Goal: Task Accomplishment & Management: Complete application form

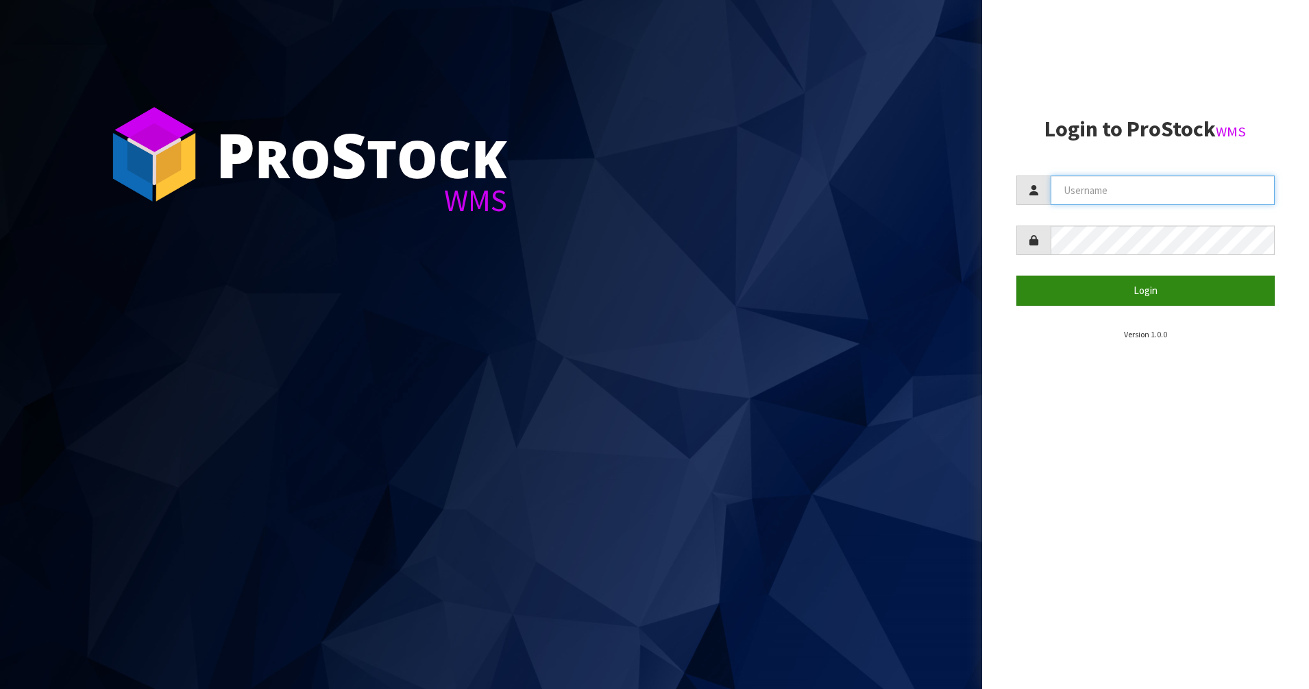
type input "PACIFICBIOLOGICS"
click at [1130, 290] on button "Login" at bounding box center [1146, 290] width 259 height 29
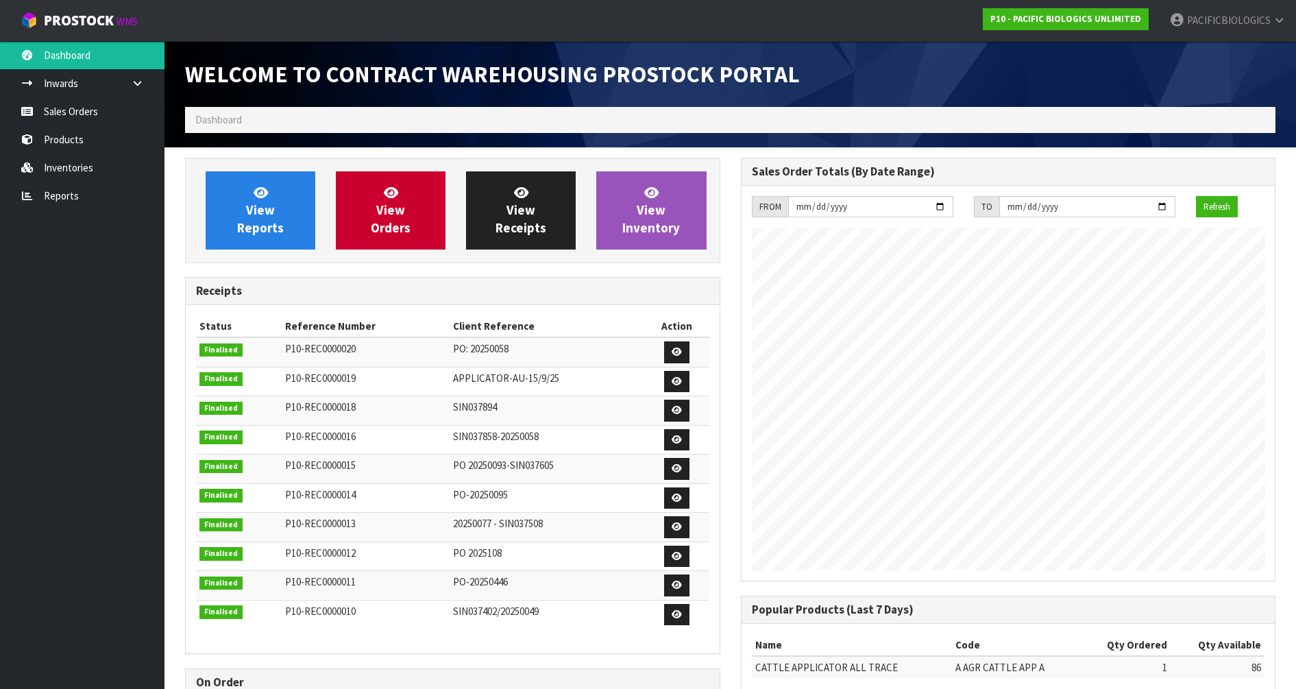
scroll to position [560, 555]
click at [373, 234] on span "View Orders" at bounding box center [391, 209] width 40 height 51
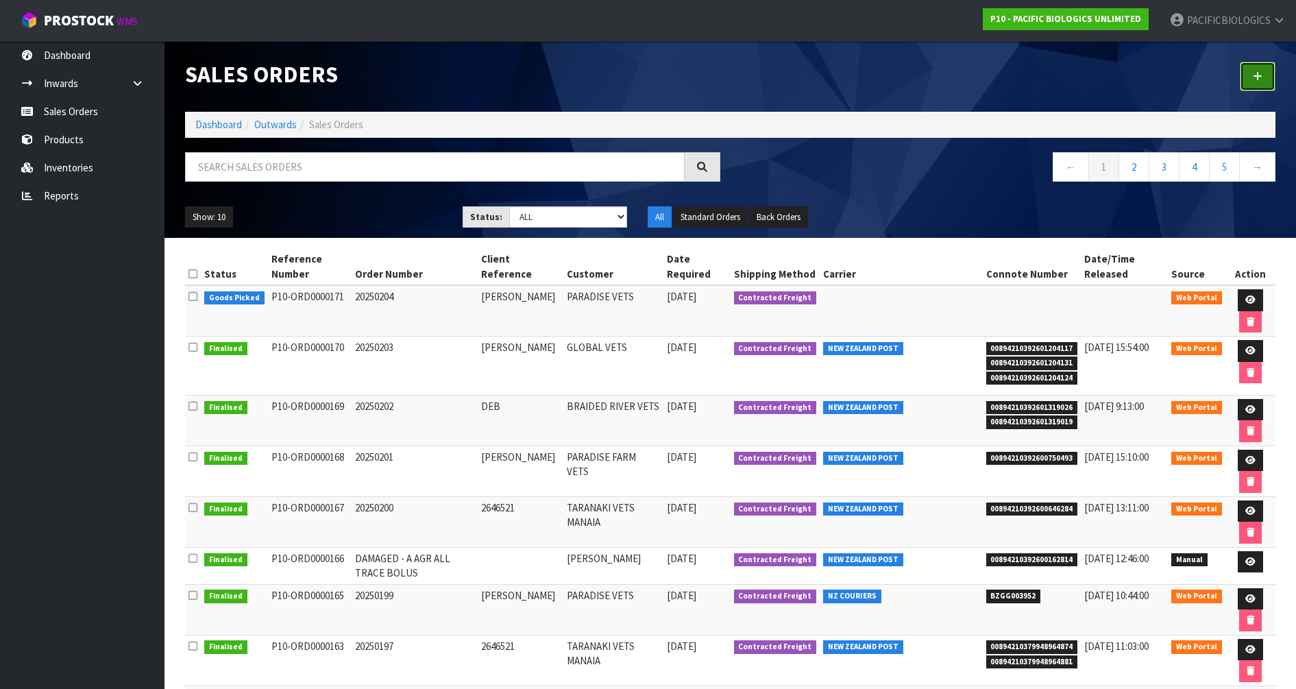
click at [1258, 78] on icon at bounding box center [1258, 76] width 10 height 10
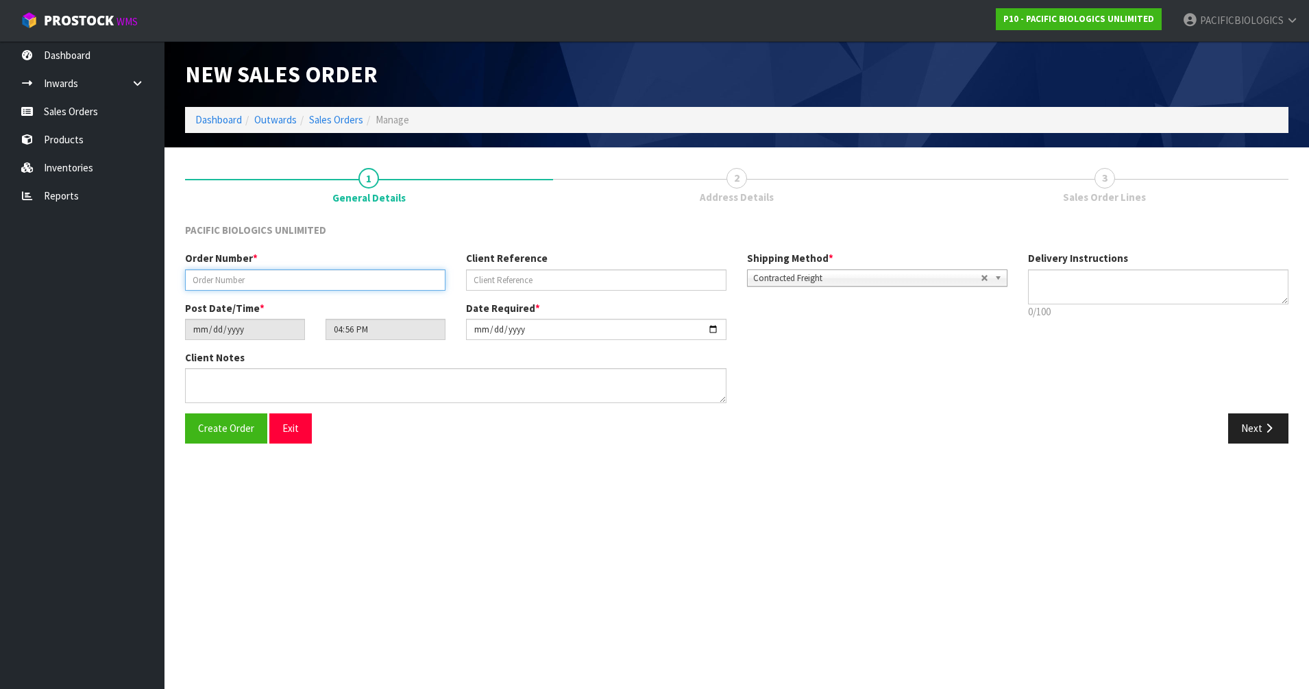
click at [337, 282] on input "text" at bounding box center [315, 279] width 260 height 21
type input "20250205"
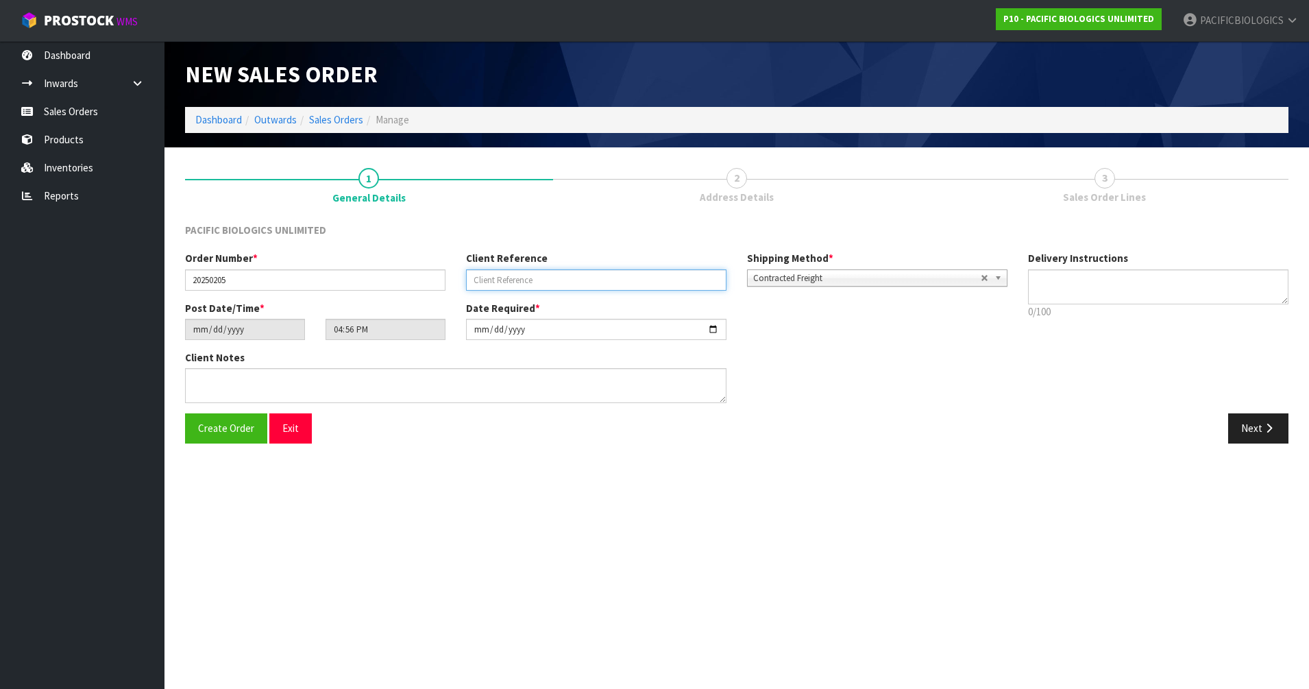
click at [587, 285] on input "text" at bounding box center [596, 279] width 260 height 21
type input "JADE"
click at [1275, 435] on button "Next" at bounding box center [1258, 427] width 60 height 29
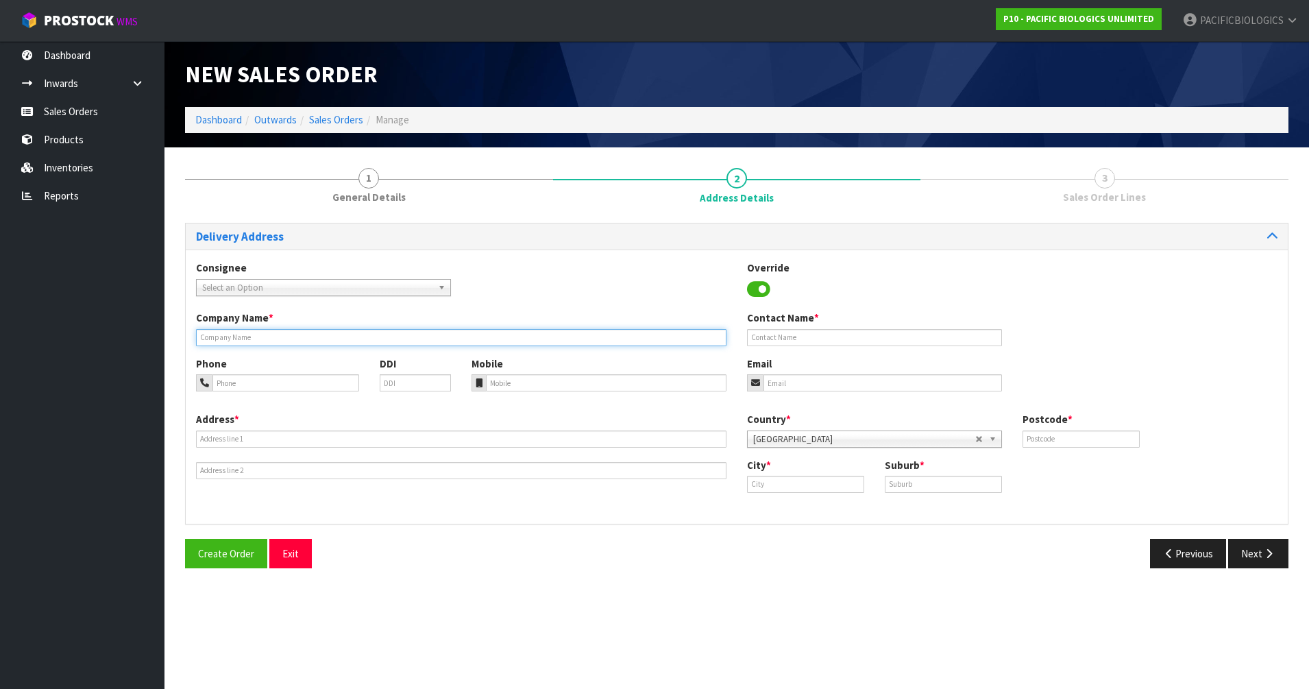
click at [212, 336] on input "text" at bounding box center [461, 337] width 531 height 17
type input "SELWYN RAKIA VETS"
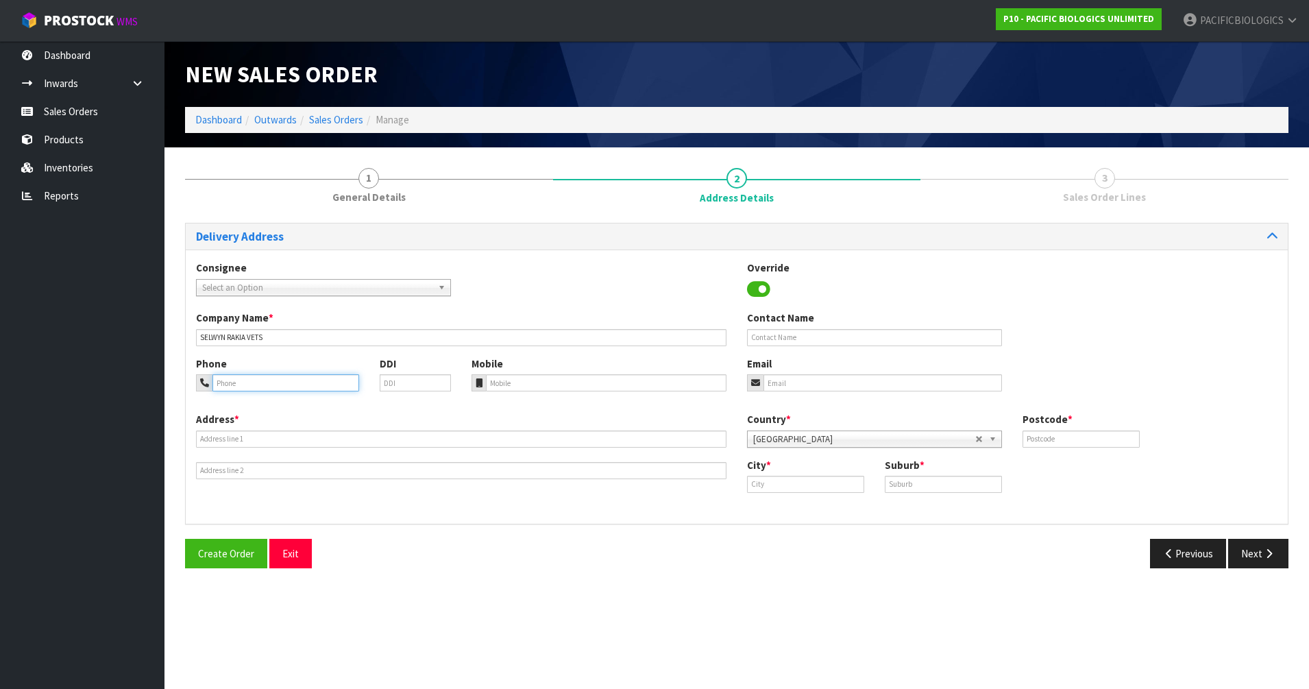
click at [229, 383] on input "tel" at bounding box center [285, 382] width 147 height 17
click at [248, 379] on input "03" at bounding box center [285, 382] width 147 height 17
type input "033254444"
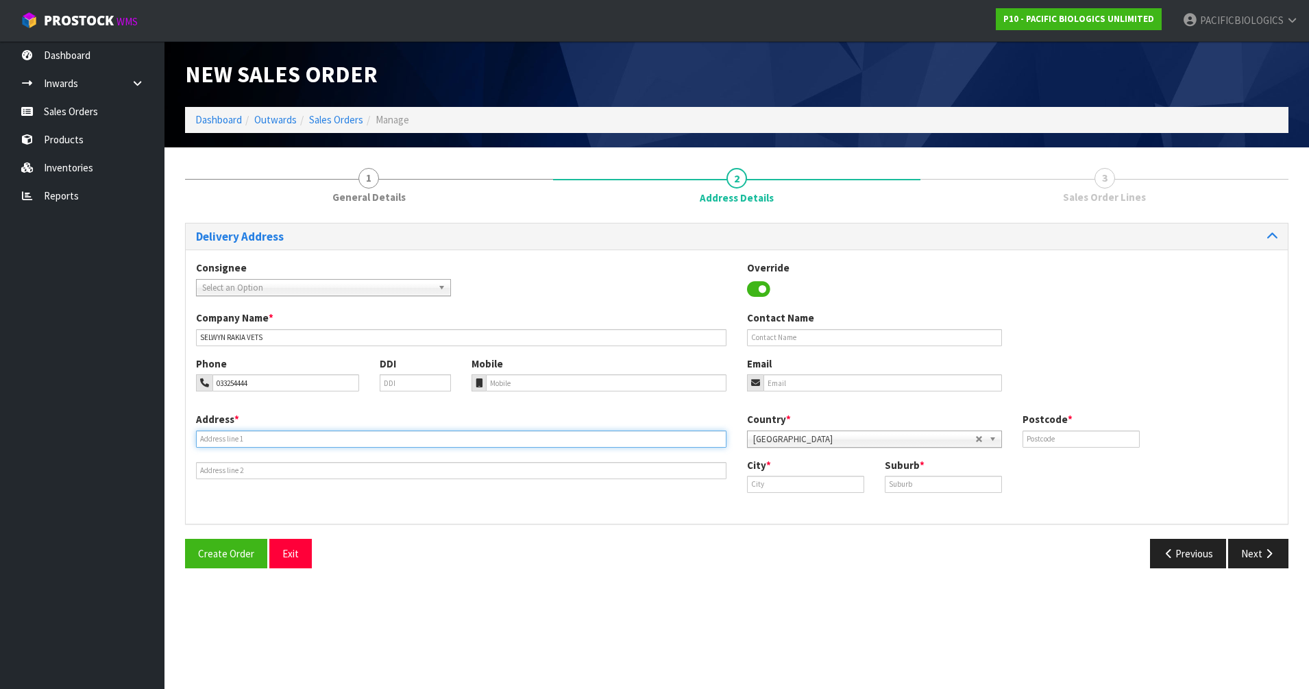
click at [246, 441] on input "text" at bounding box center [461, 438] width 531 height 17
click at [234, 443] on input "text" at bounding box center [461, 438] width 531 height 17
type input "[STREET_ADDRESS]"
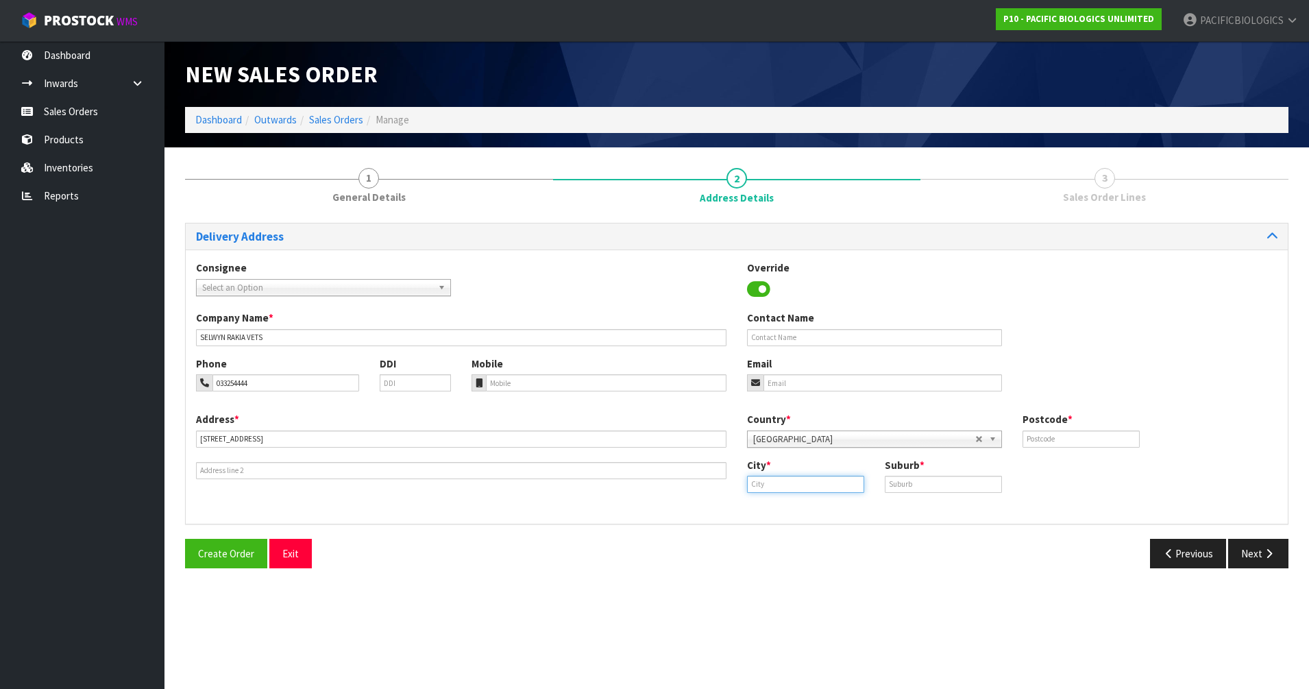
click at [792, 483] on input "text" at bounding box center [805, 484] width 117 height 17
type input "Dunsandel"
click at [921, 478] on input "text" at bounding box center [943, 484] width 117 height 17
type input "DUNSANDEL"
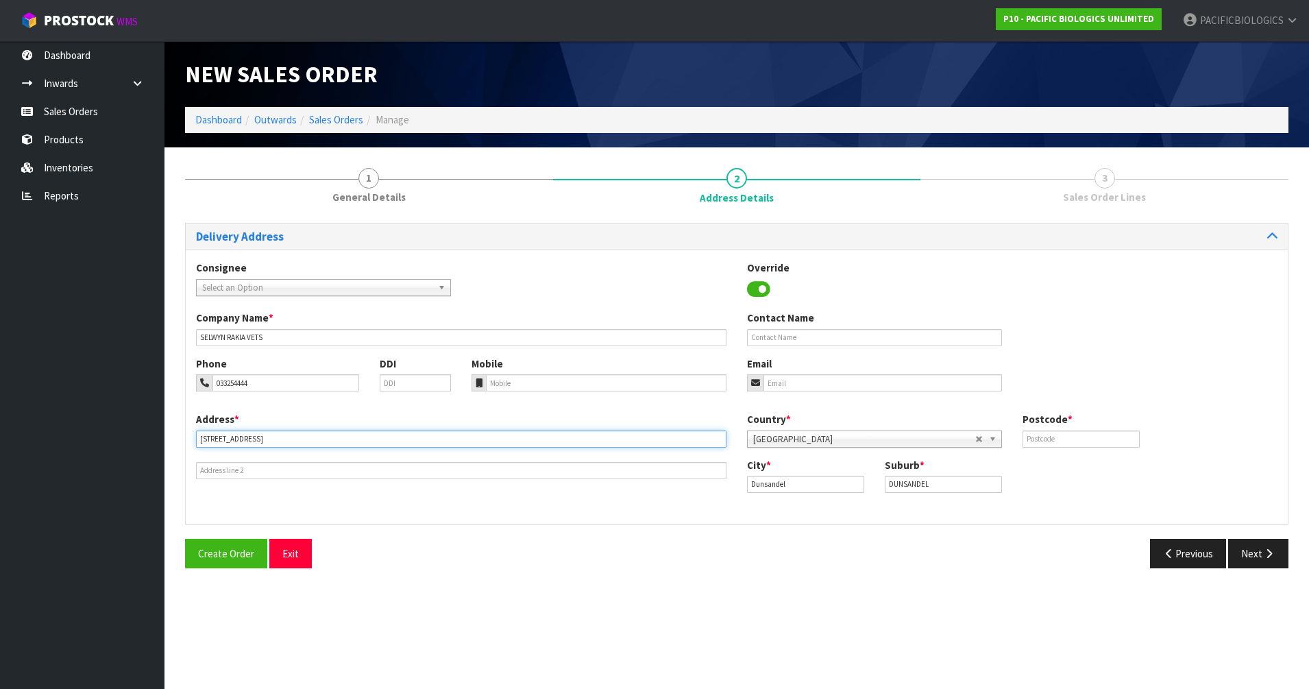
click at [282, 435] on input "[STREET_ADDRESS]" at bounding box center [461, 438] width 531 height 17
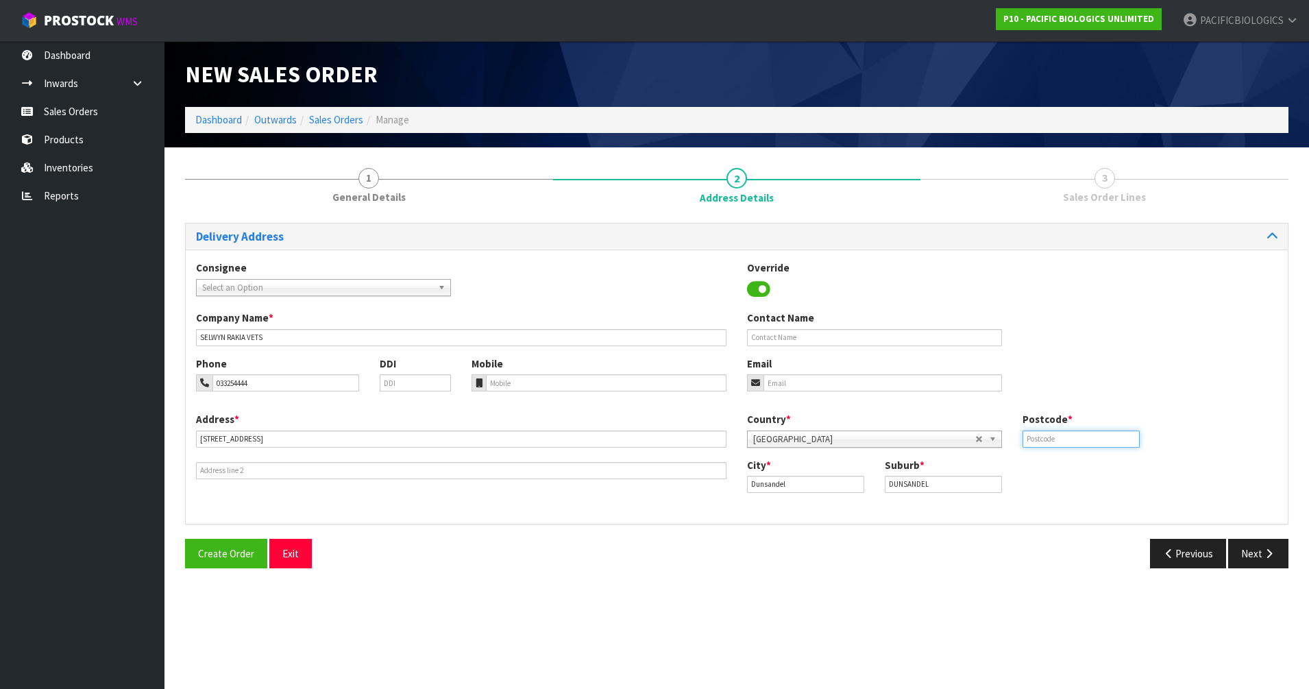
click at [1080, 439] on input "text" at bounding box center [1081, 438] width 117 height 17
type input "7682"
click at [815, 383] on input "email" at bounding box center [883, 382] width 239 height 17
type input "[EMAIL_ADDRESS][DOMAIN_NAME]"
click at [810, 343] on input "text" at bounding box center [874, 337] width 255 height 17
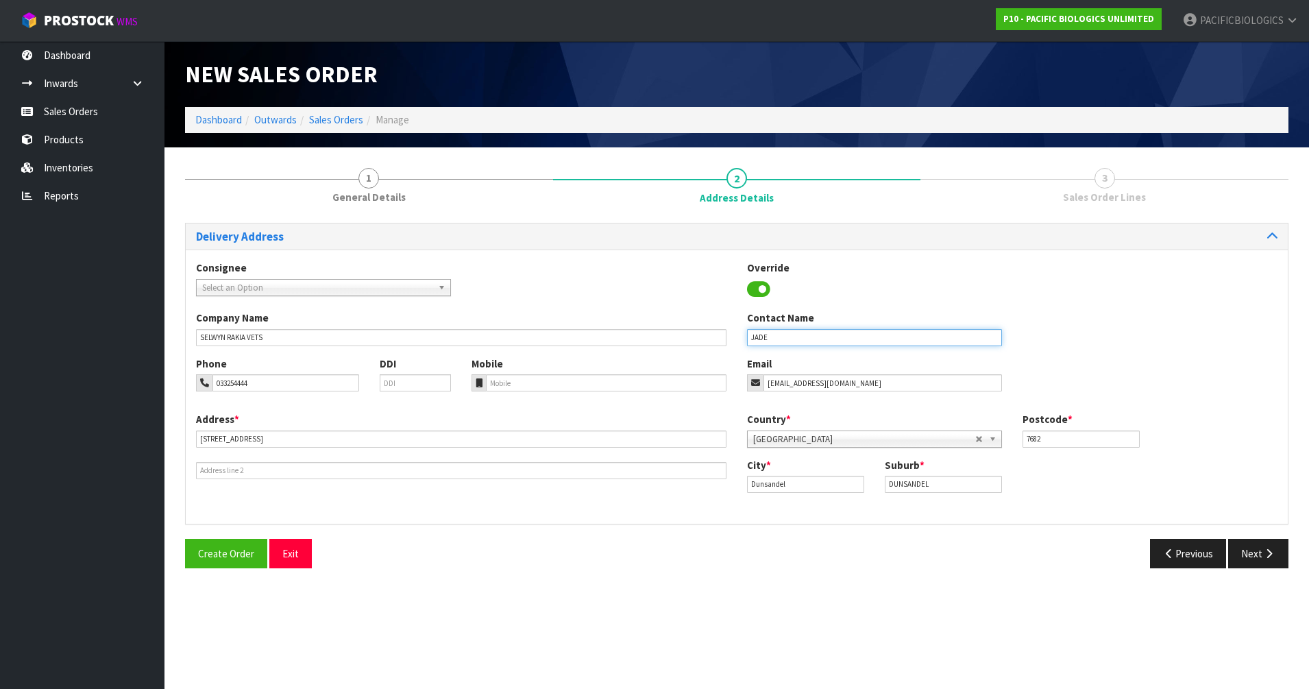
type input "JADE"
click at [1246, 544] on button "Next" at bounding box center [1258, 553] width 60 height 29
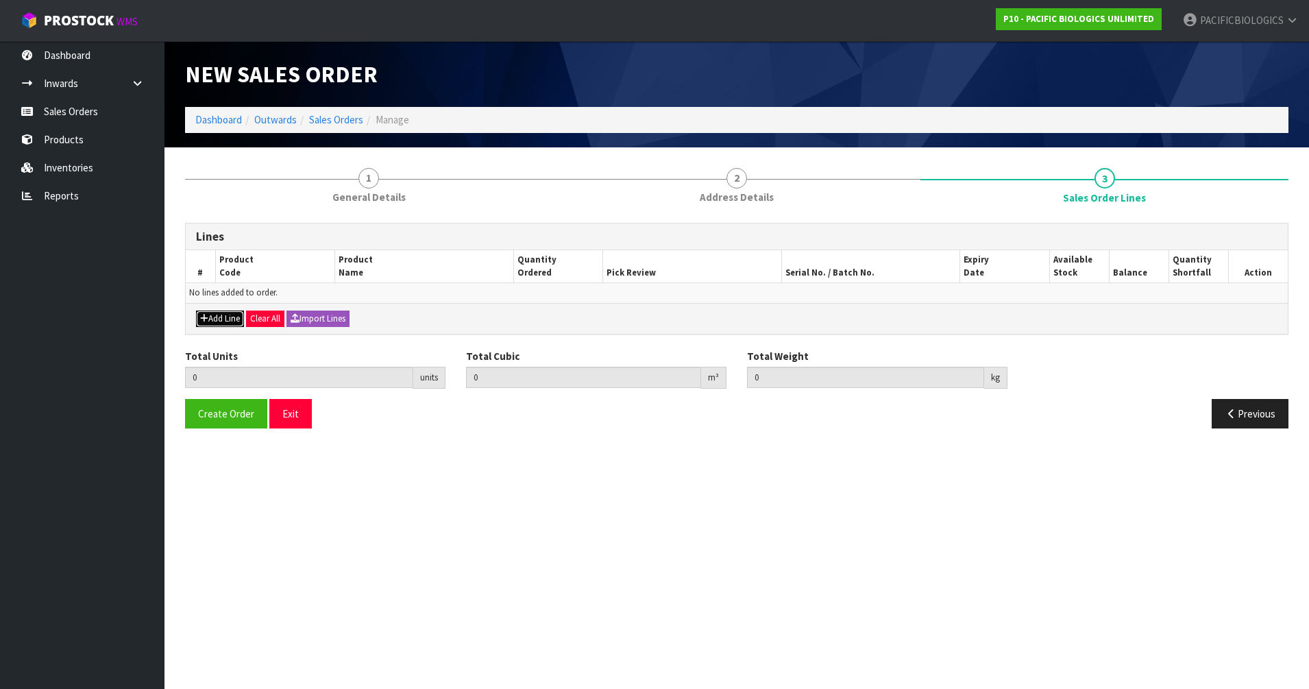
click at [223, 318] on button "Add Line" at bounding box center [220, 319] width 48 height 16
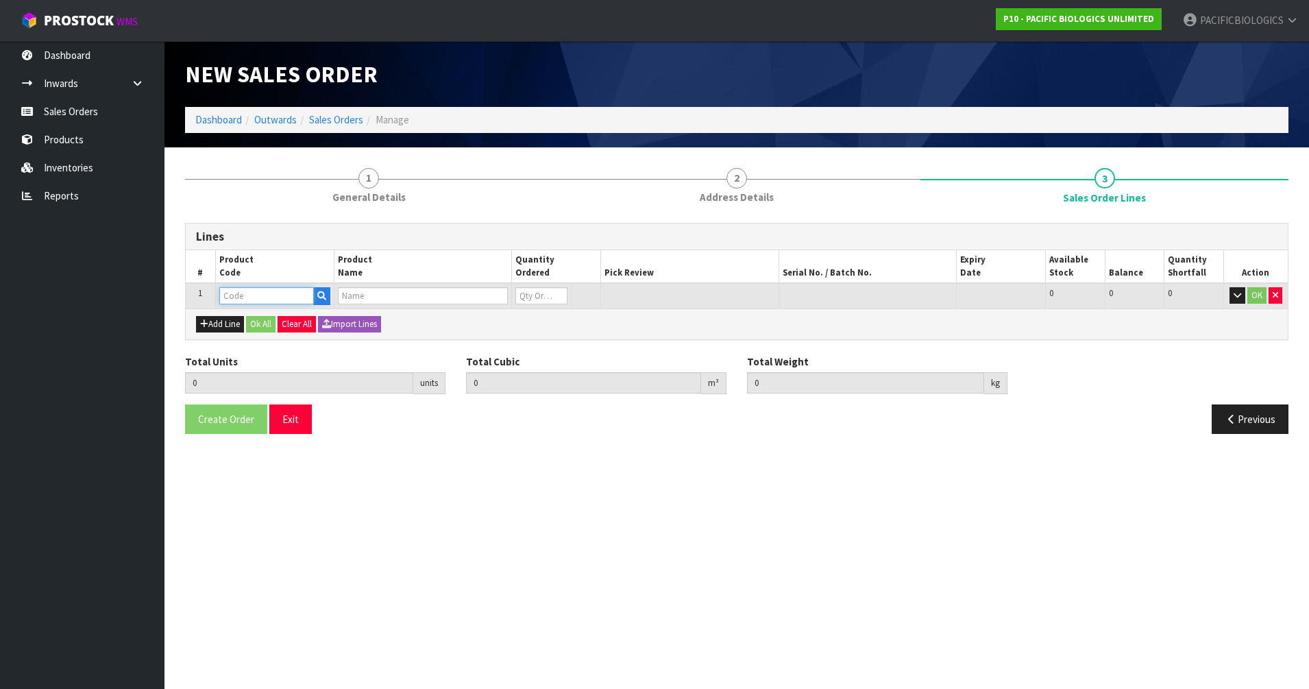
click at [225, 297] on input "text" at bounding box center [266, 295] width 95 height 17
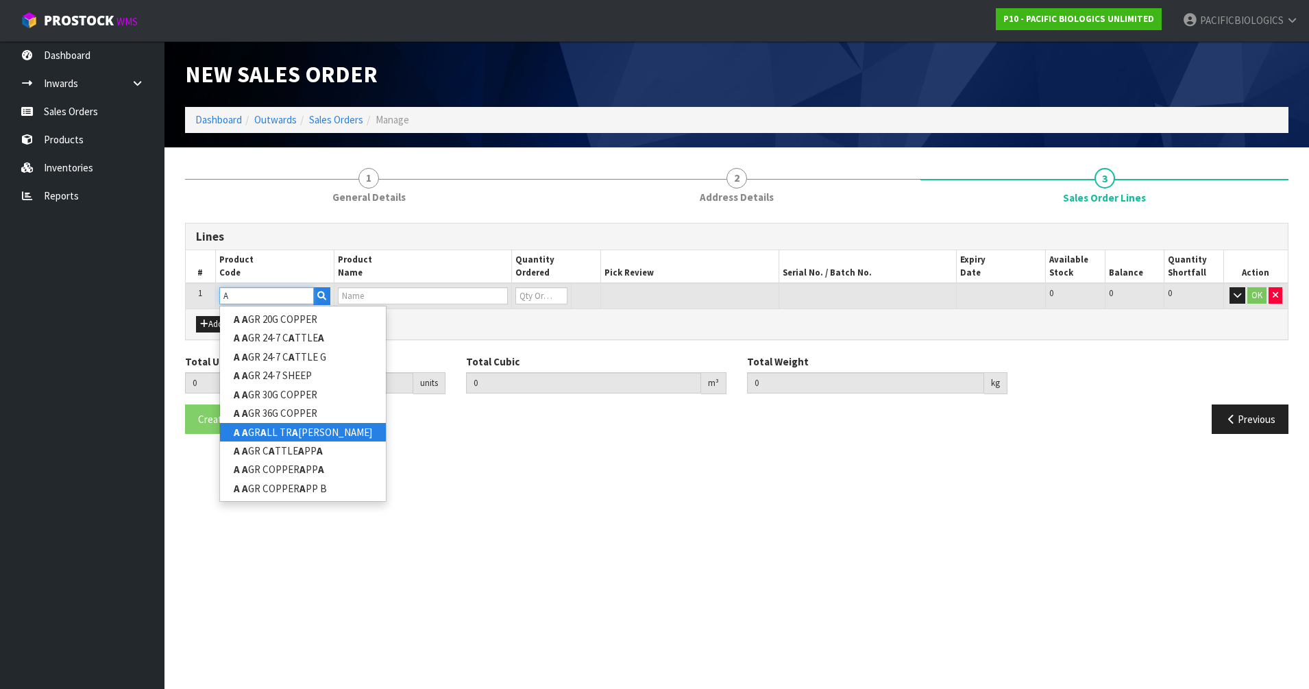
type input "A"
click at [318, 429] on link "A A GR A LL TR A [PERSON_NAME]" at bounding box center [303, 432] width 166 height 19
type input "A AGR ALL TRACE BOLUS"
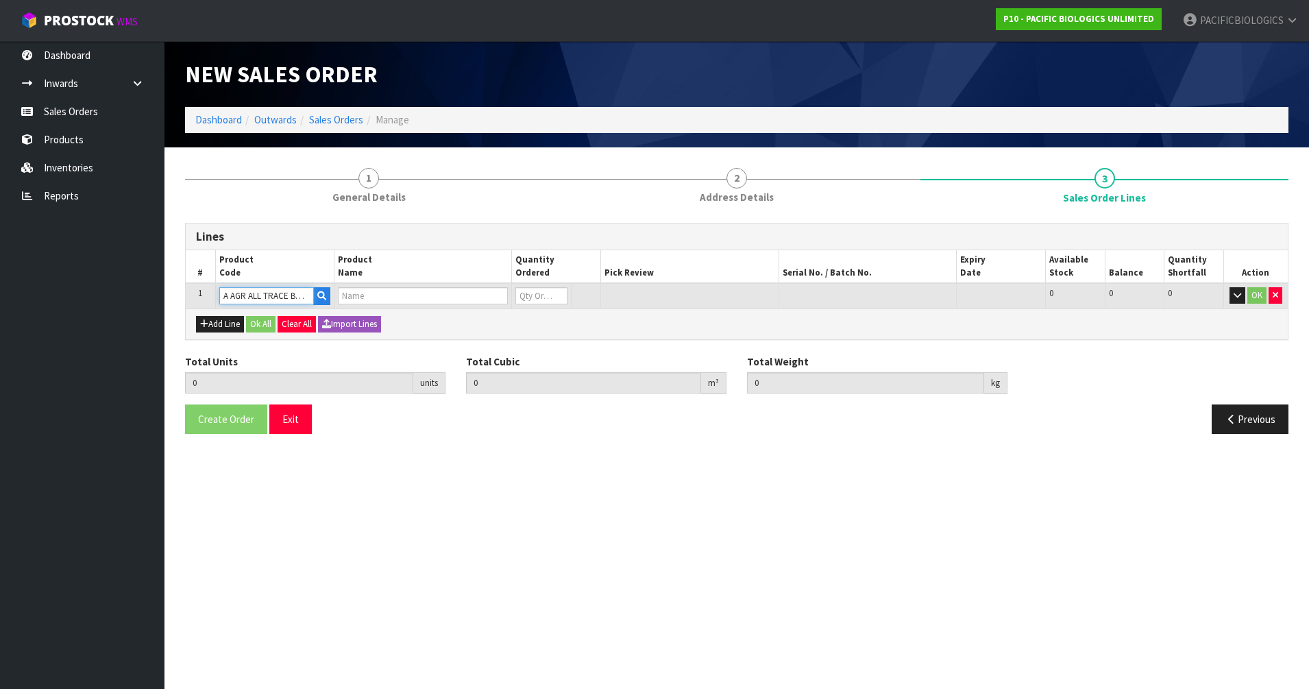
type input "0.000000"
type input "0.000"
type input "ALL TRACES BOLUS (1 X 20)"
type input "0"
click at [538, 295] on input "0" at bounding box center [541, 295] width 52 height 17
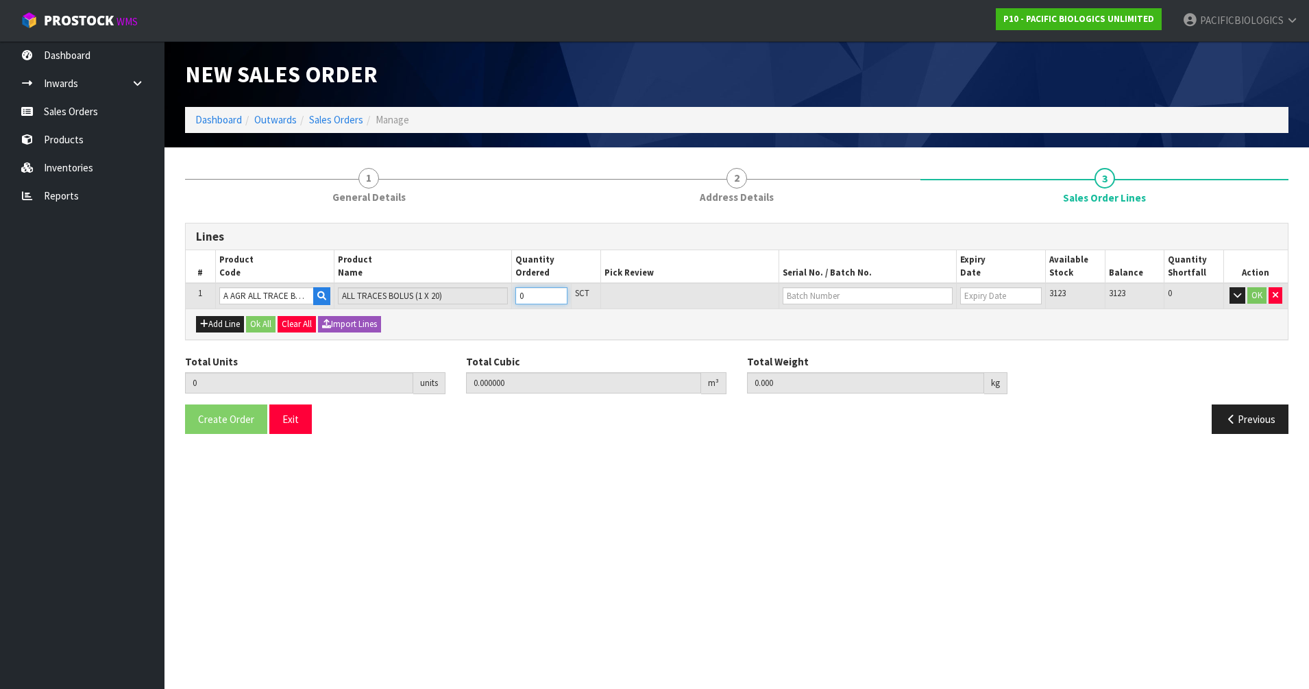
type input "0"
type input "1"
type input "0.002775"
type input "2"
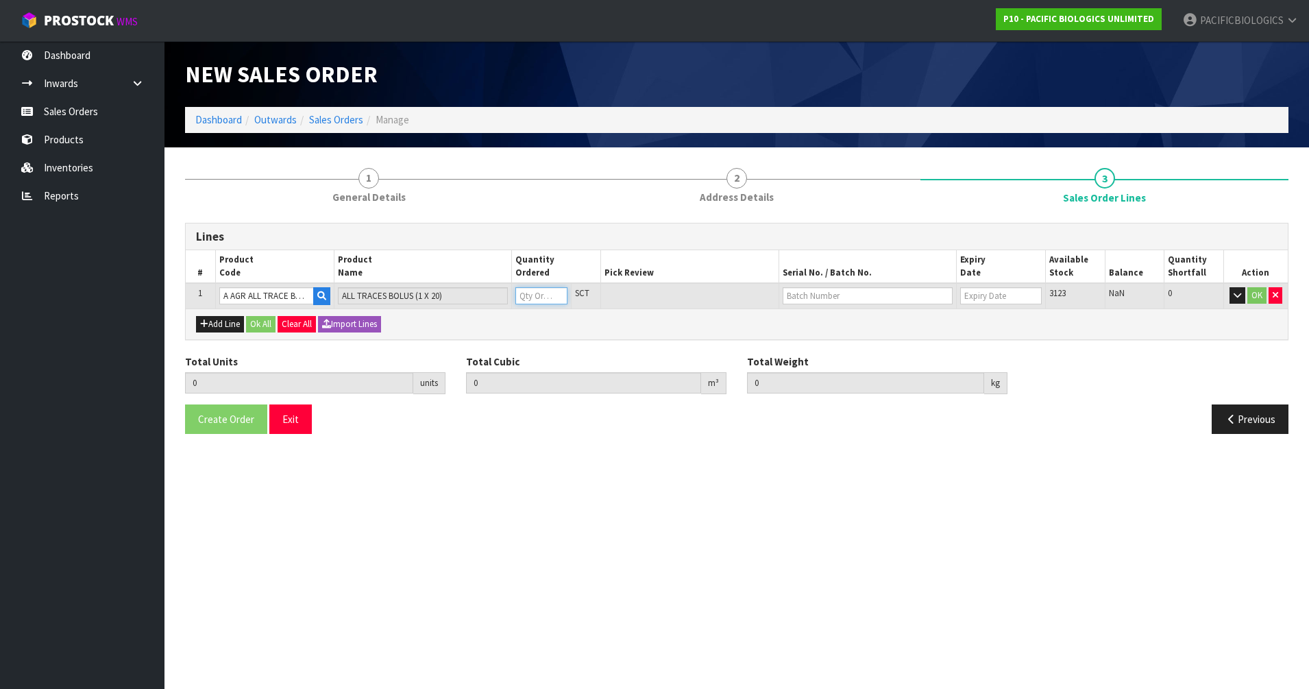
type input "1"
type input "11"
type input "0.041079"
type input "25.1"
type input "11"
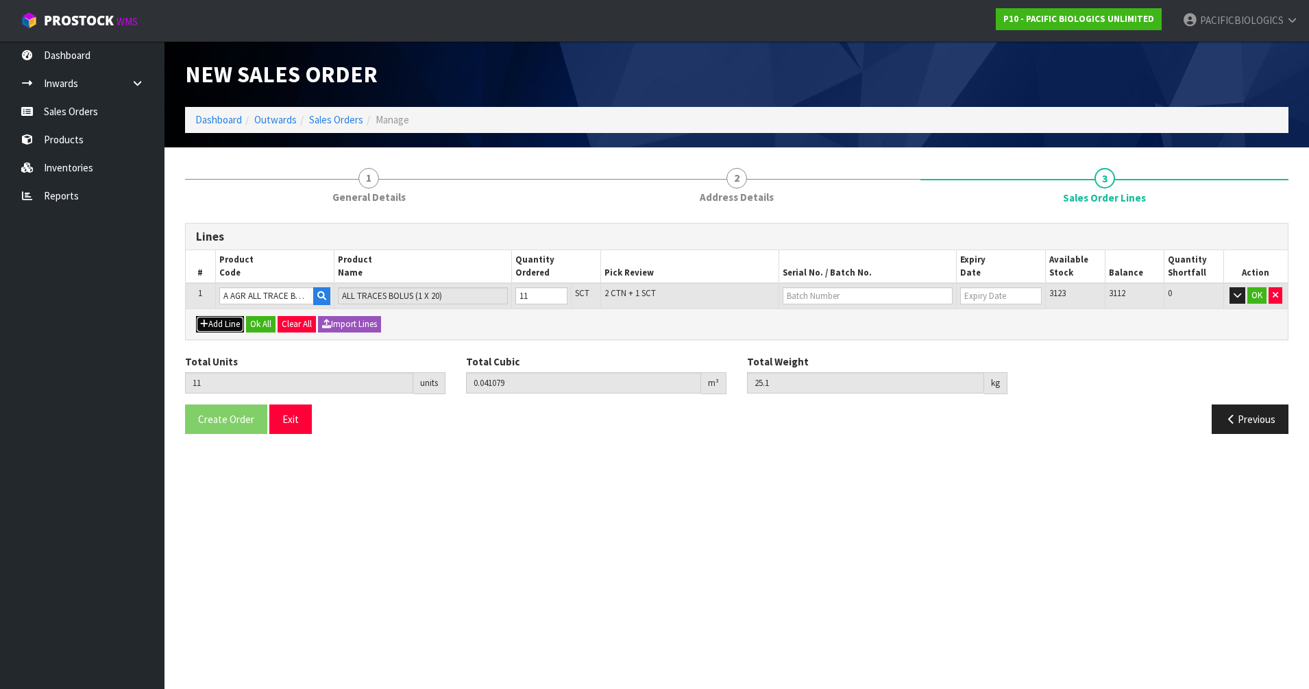
click at [226, 319] on button "Add Line" at bounding box center [220, 324] width 48 height 16
type input "0"
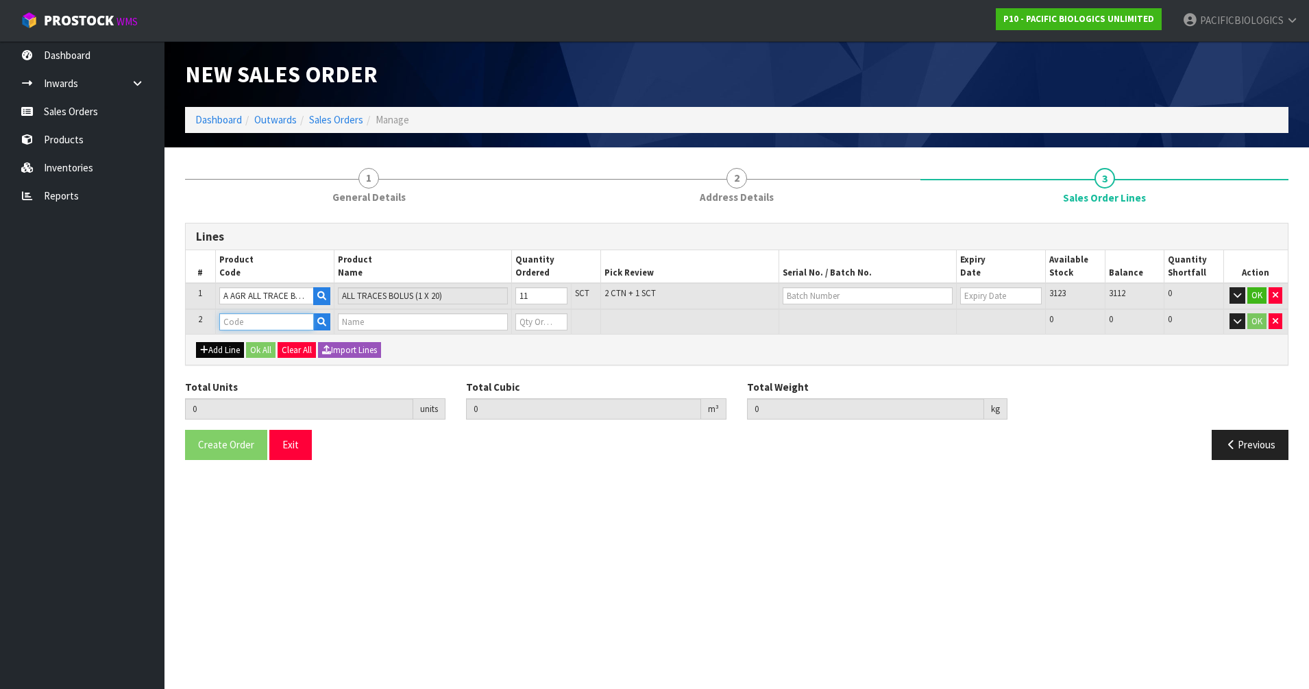
click at [226, 319] on input "text" at bounding box center [266, 321] width 95 height 17
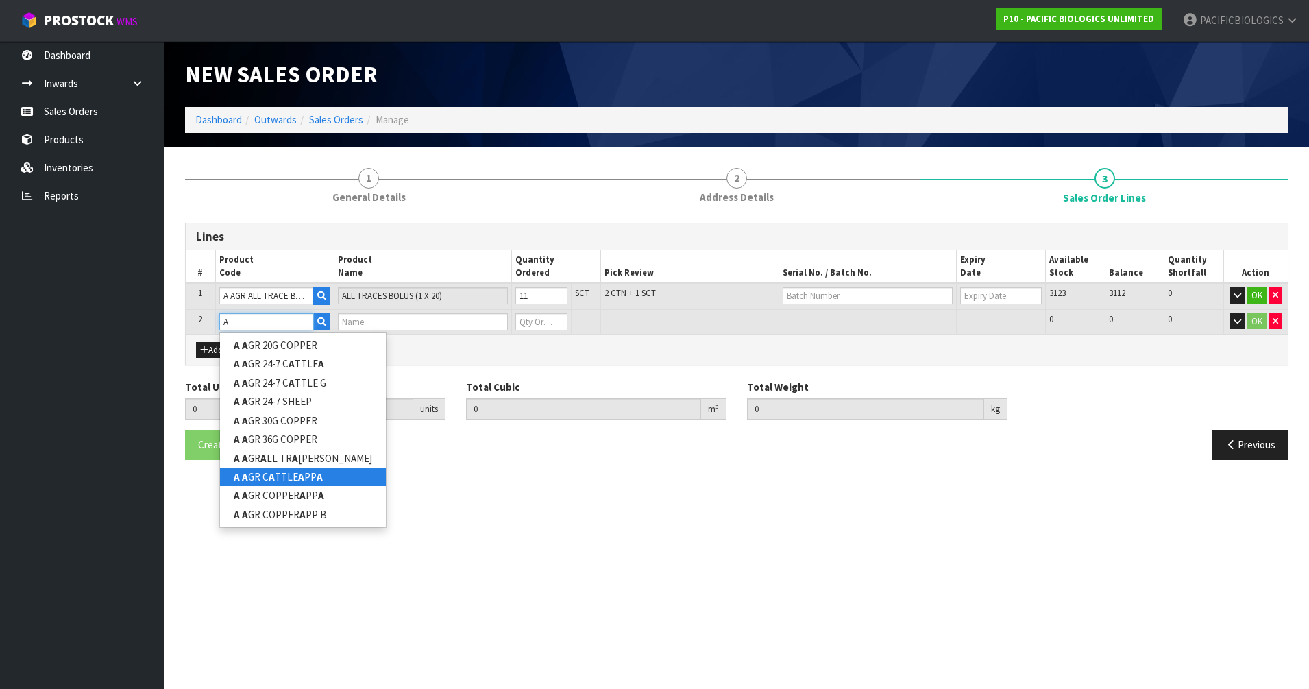
type input "A"
click at [291, 477] on link "A A GR C A TTLE A PP A" at bounding box center [303, 476] width 166 height 19
type input "A AGR CATTLE APP A"
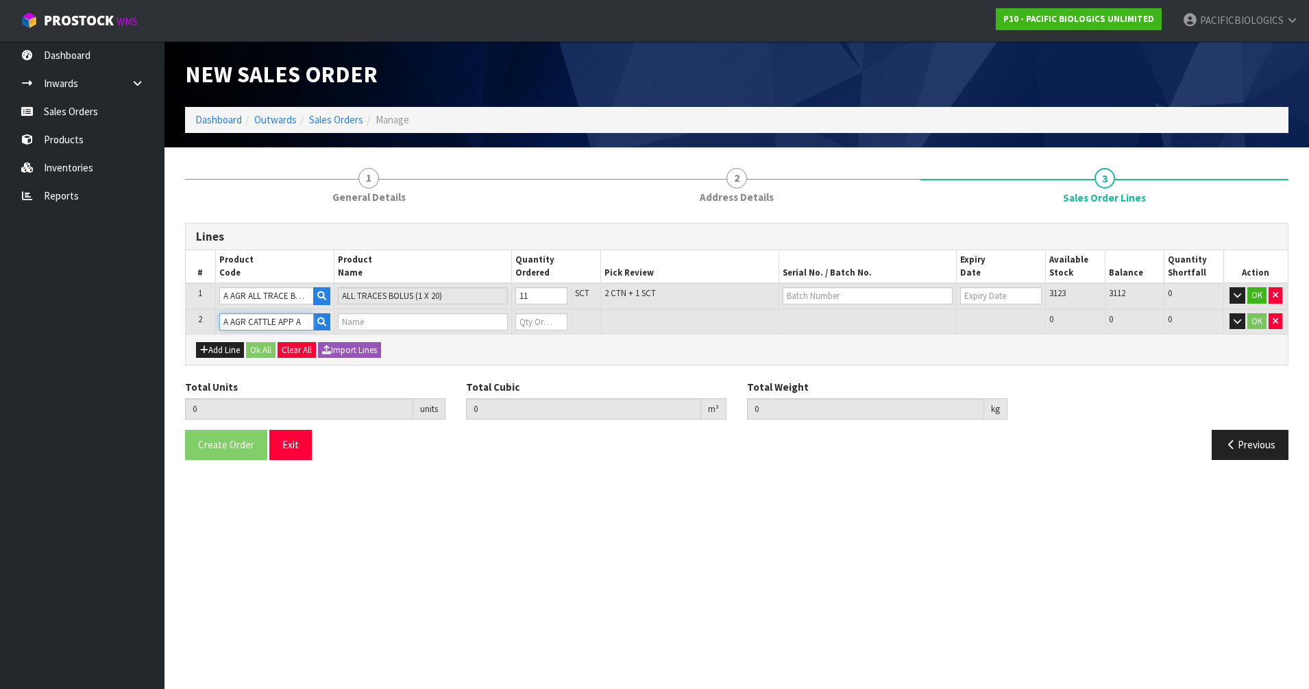
type input "11"
type input "0.041079"
type input "25.1"
type input "CATTLE APPLICATOR ALL TRACE"
type input "0"
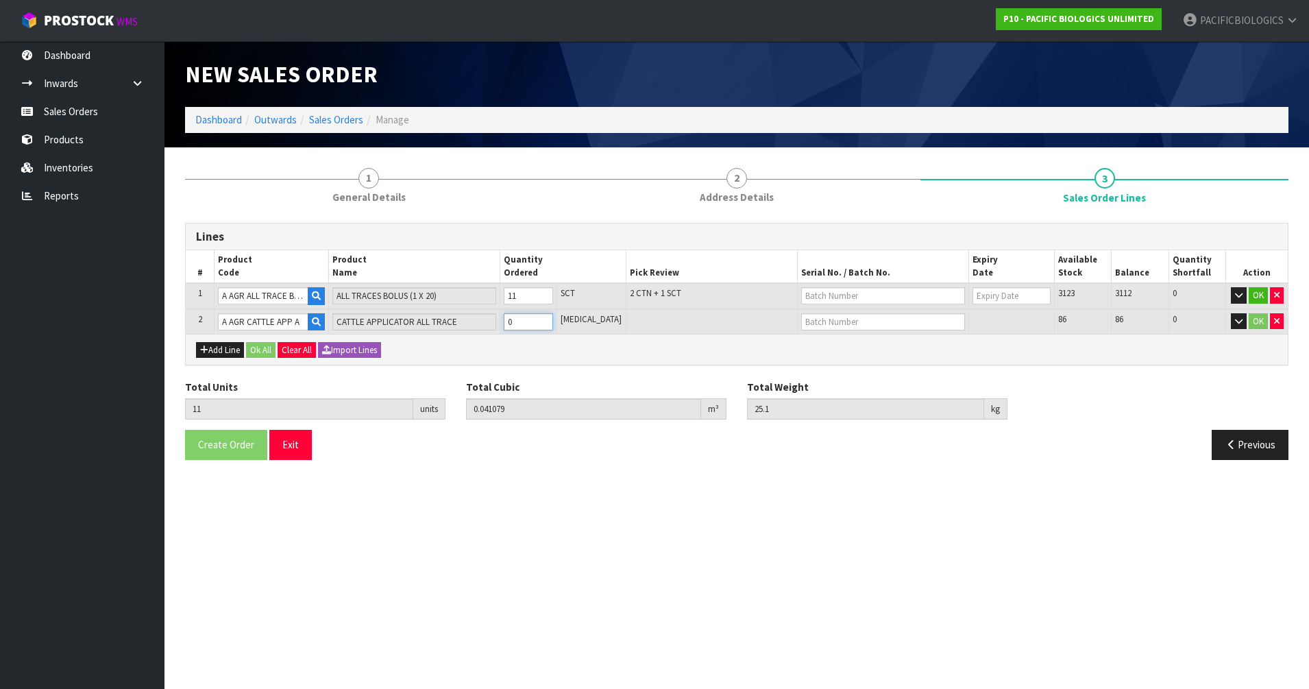
click at [535, 321] on input "0" at bounding box center [528, 321] width 49 height 17
type input "0"
type input "12"
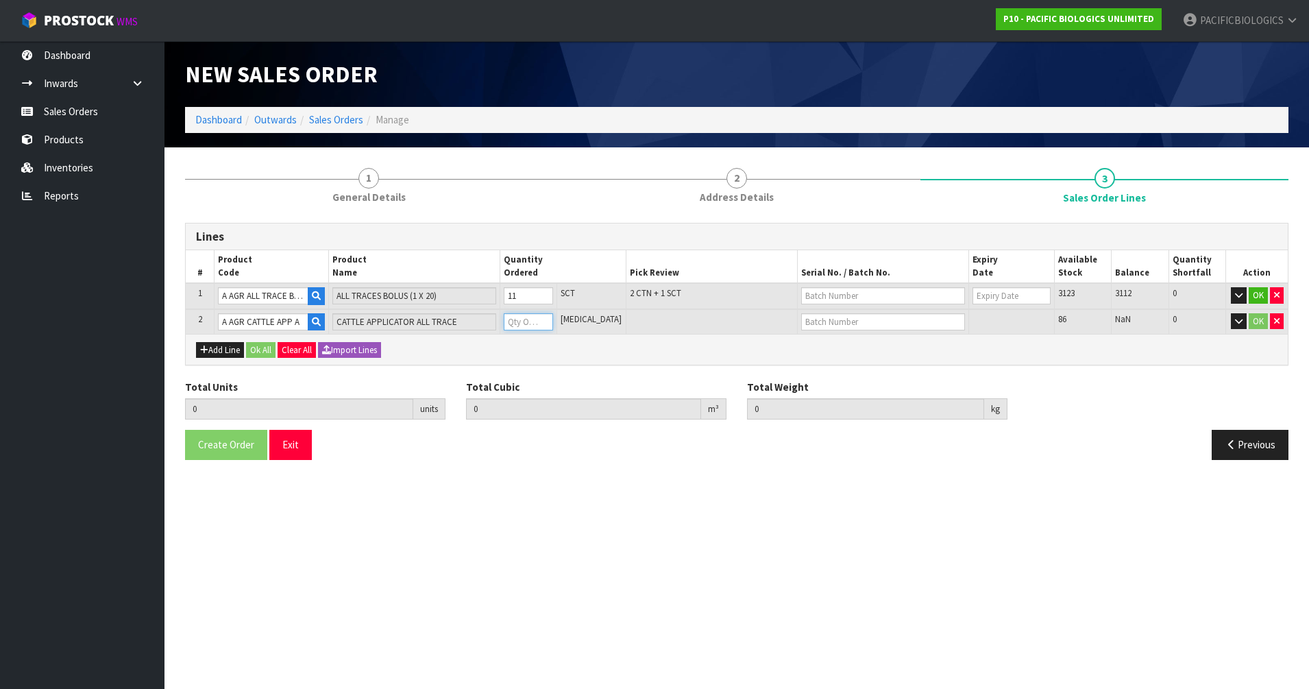
type input "0.048669"
type input "26.3"
type input "1"
click at [265, 350] on button "Ok All" at bounding box center [260, 350] width 29 height 16
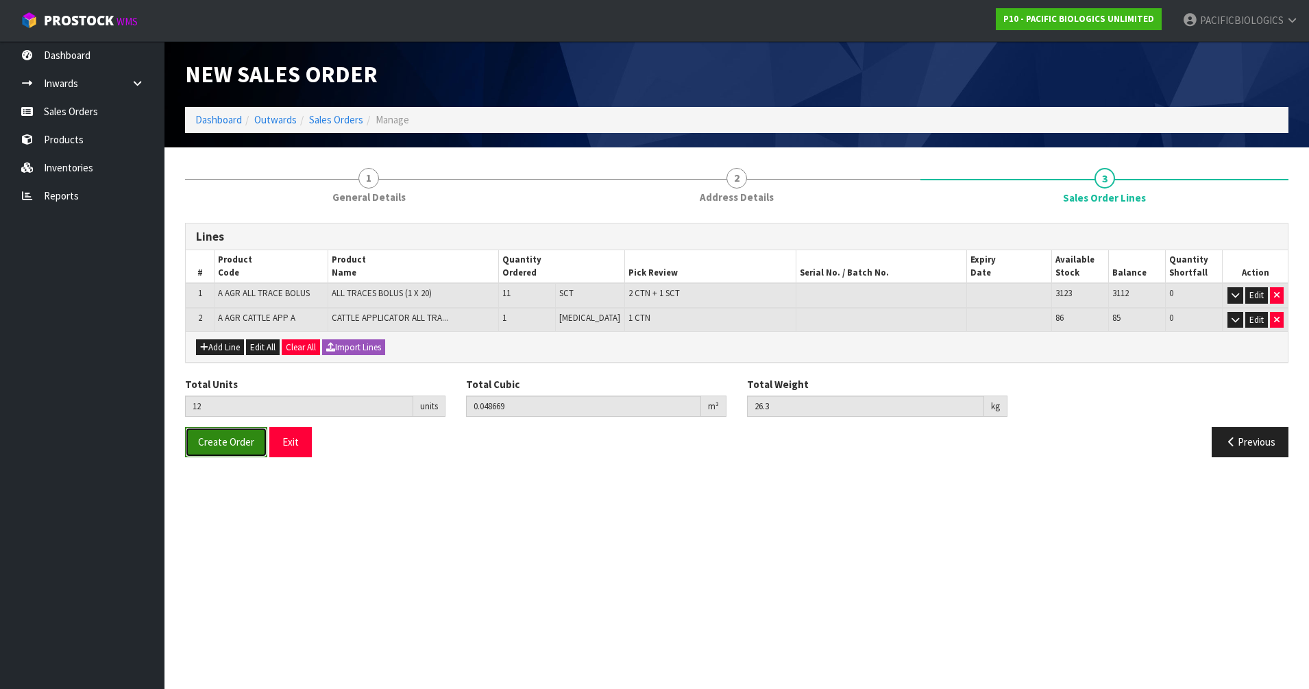
click at [231, 448] on span "Create Order" at bounding box center [226, 441] width 56 height 13
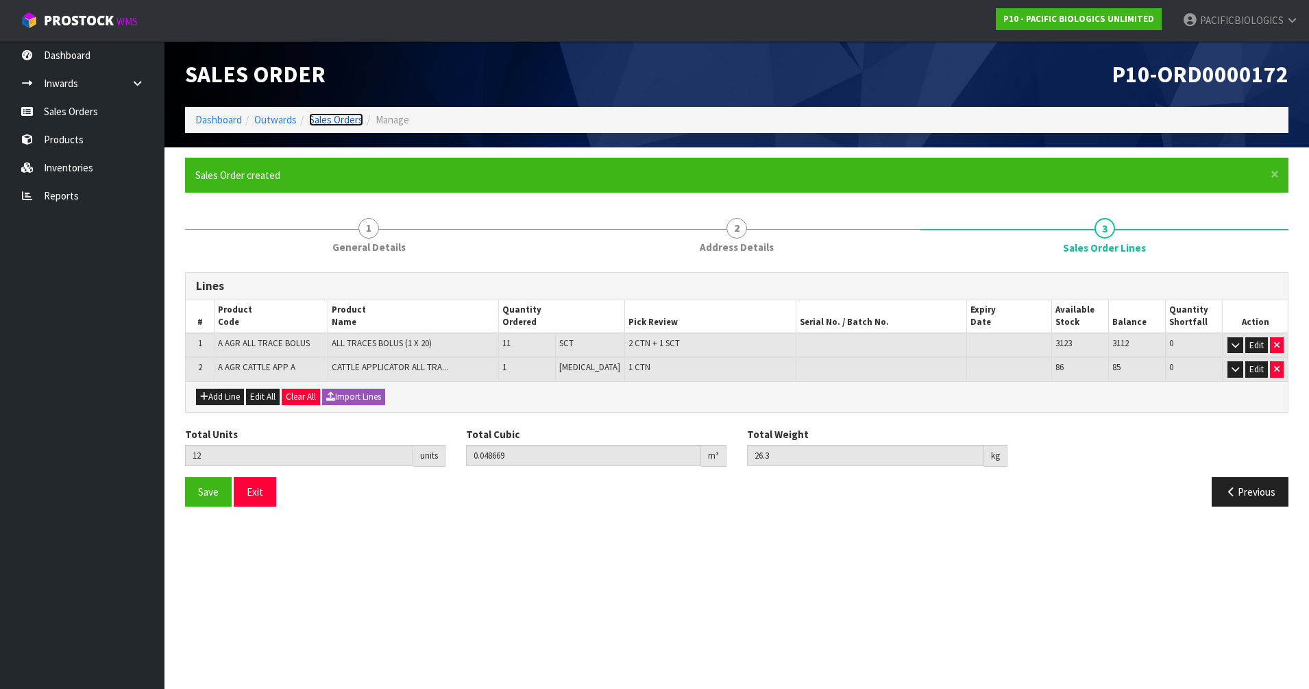
click at [319, 117] on link "Sales Orders" at bounding box center [336, 119] width 54 height 13
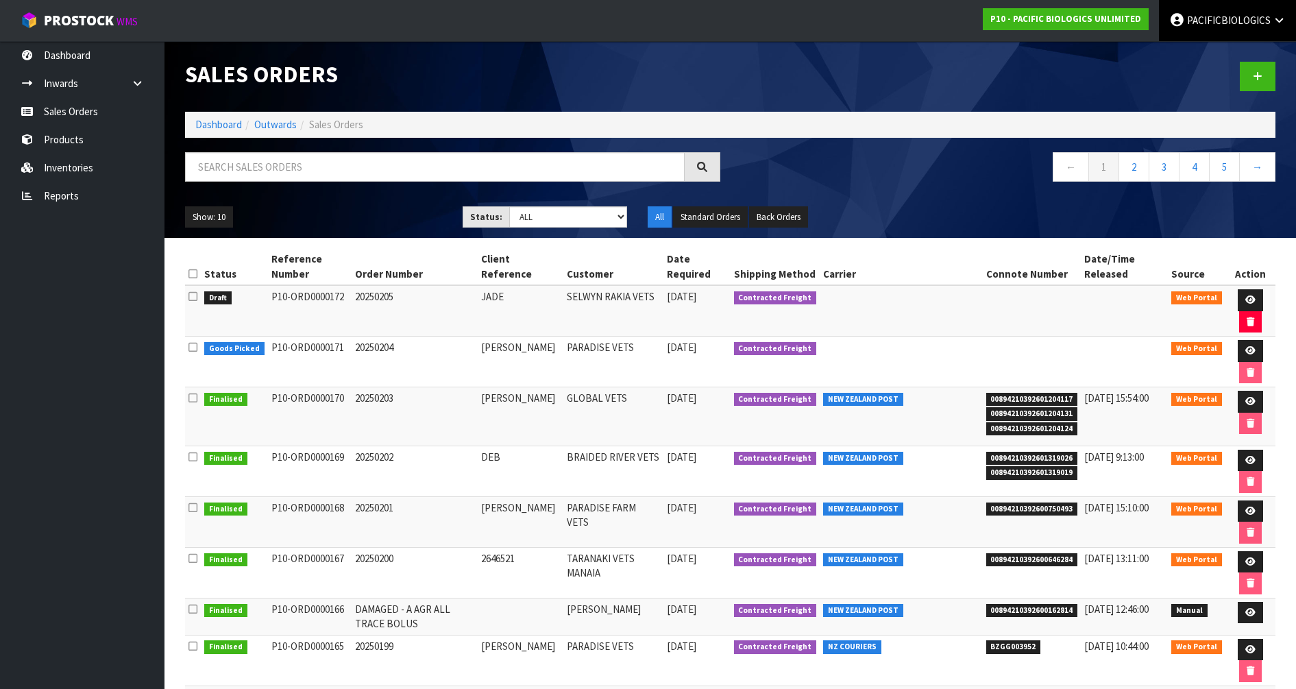
click at [1230, 14] on span "PACIFICBIOLOGICS" at bounding box center [1229, 20] width 84 height 13
click at [1211, 53] on link "Logout" at bounding box center [1241, 54] width 108 height 19
